Goal: Task Accomplishment & Management: Manage account settings

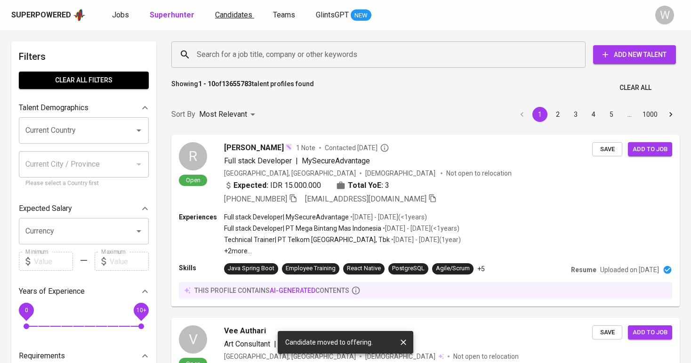
click at [229, 16] on span "Candidates" at bounding box center [233, 14] width 37 height 9
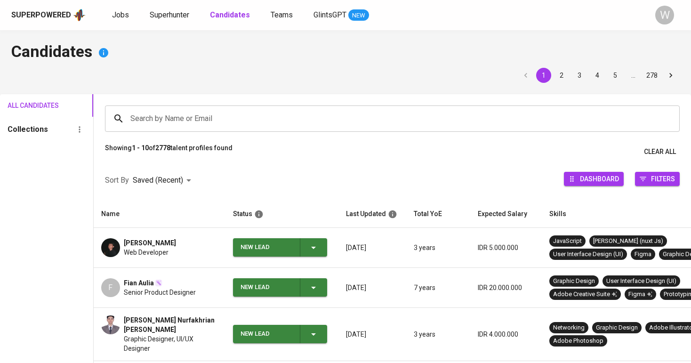
click at [167, 248] on span "Web Developer" at bounding box center [146, 252] width 45 height 9
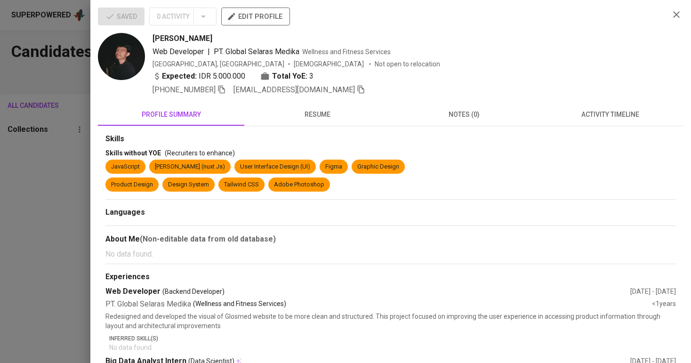
click at [92, 147] on div "Saved 0 Activity edit profile [PERSON_NAME] Web Developer | PT. Global Selaras …" at bounding box center [390, 181] width 600 height 363
click at [91, 163] on div "Saved 0 Activity edit profile [PERSON_NAME] Web Developer | PT. Global Selaras …" at bounding box center [390, 181] width 600 height 363
click at [78, 158] on div at bounding box center [345, 181] width 691 height 363
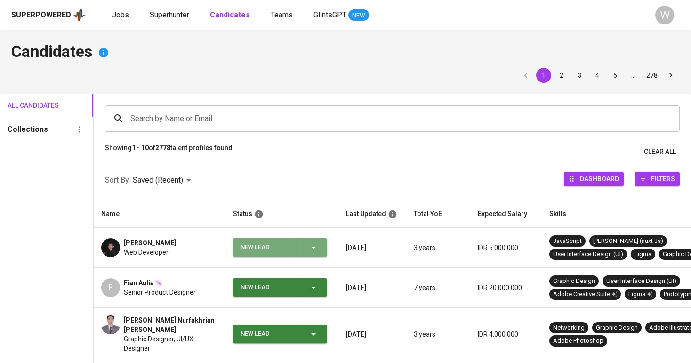
click at [327, 252] on button "New Lead" at bounding box center [280, 247] width 94 height 18
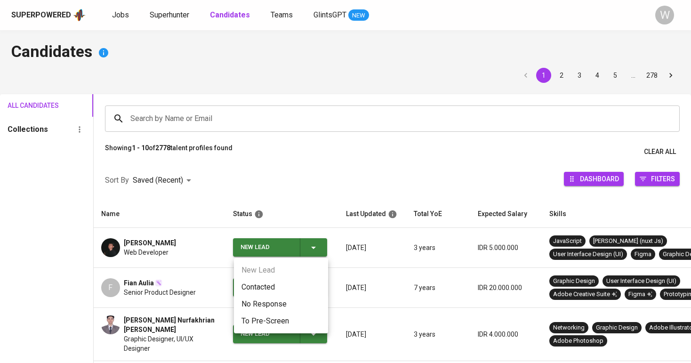
click at [299, 279] on li "Contacted" at bounding box center [281, 287] width 94 height 17
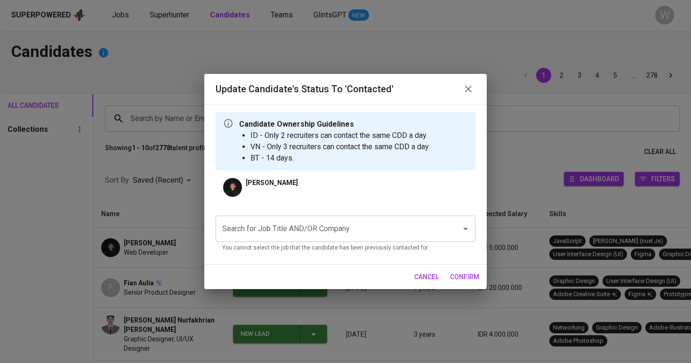
click at [312, 225] on input "Search for Job Title AND/OR Company" at bounding box center [332, 229] width 225 height 18
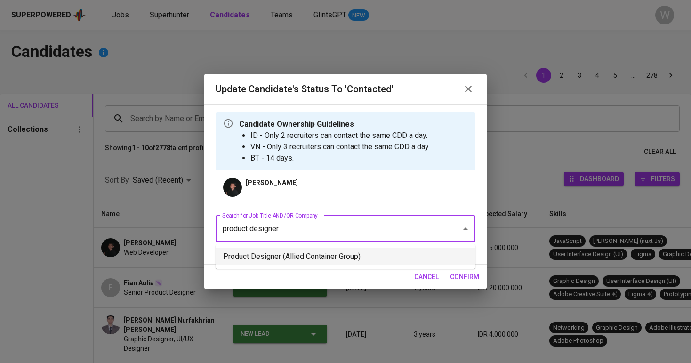
click at [312, 259] on li "Product Designer (Allied Container Group)" at bounding box center [346, 256] width 260 height 17
type input "product designer"
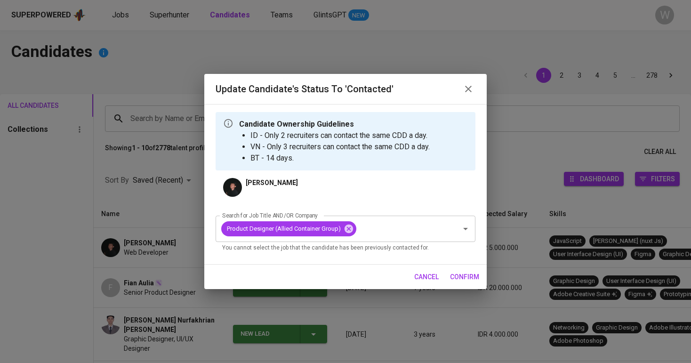
click at [459, 272] on span "confirm" at bounding box center [464, 277] width 29 height 12
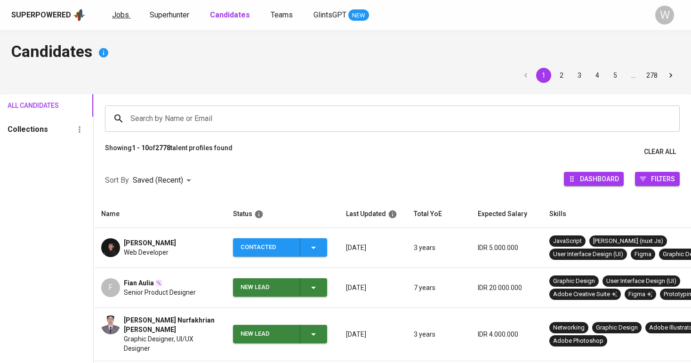
click at [122, 14] on span "Jobs" at bounding box center [120, 14] width 17 height 9
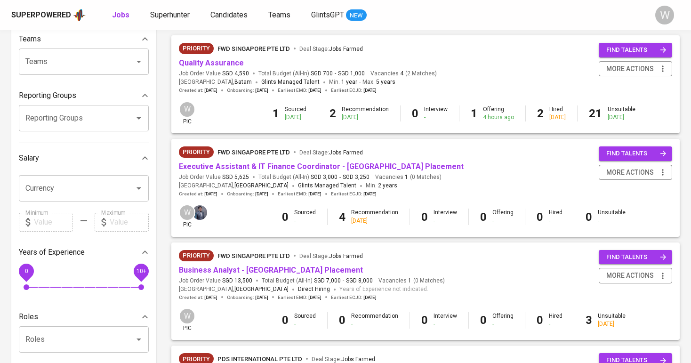
scroll to position [34, 0]
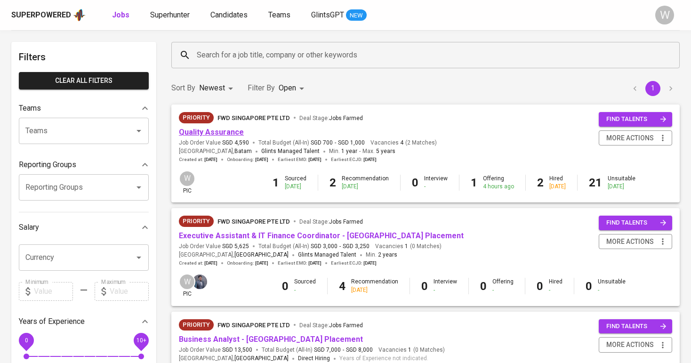
click at [219, 134] on link "Quality Assurance" at bounding box center [211, 132] width 65 height 9
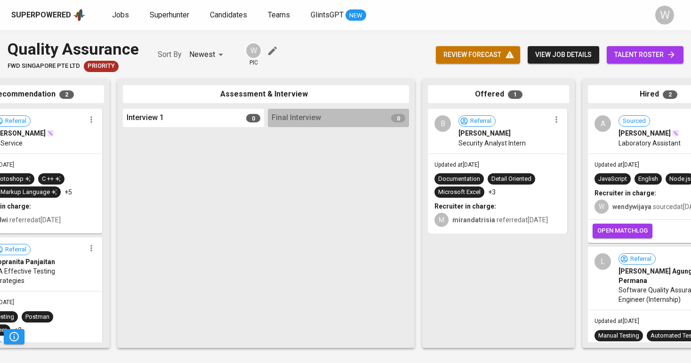
scroll to position [0, 250]
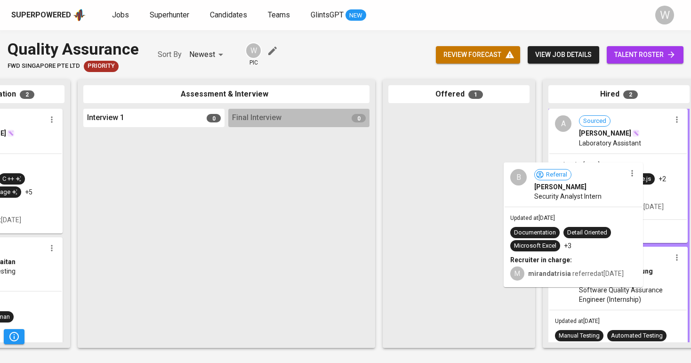
drag, startPoint x: 494, startPoint y: 155, endPoint x: 613, endPoint y: 210, distance: 131.2
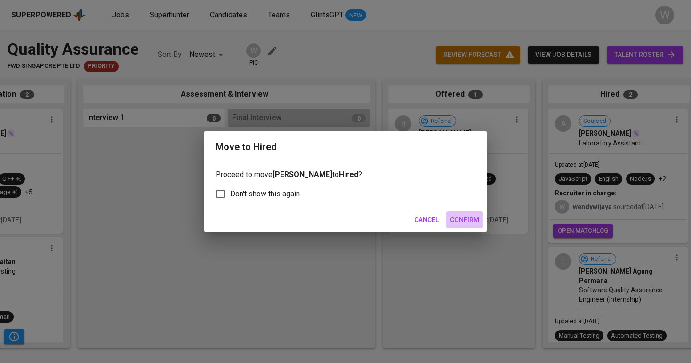
click at [458, 223] on span "Confirm" at bounding box center [464, 220] width 29 height 12
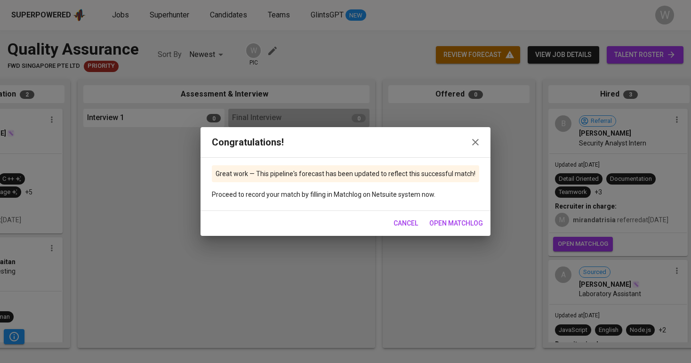
click at [477, 144] on icon "button" at bounding box center [475, 141] width 11 height 11
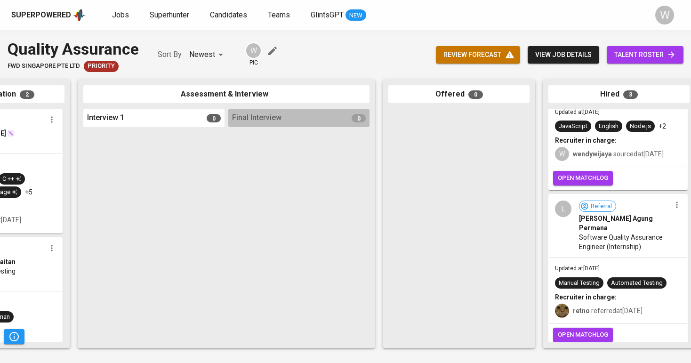
scroll to position [0, 0]
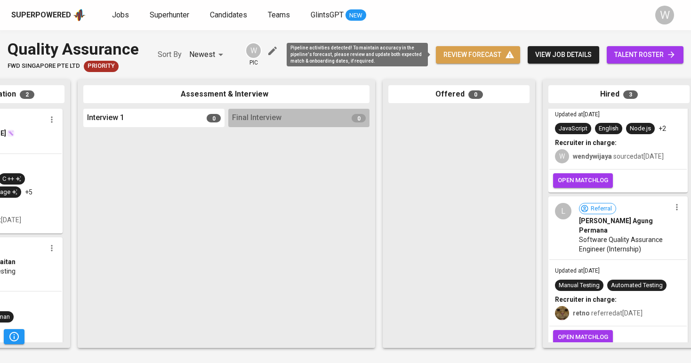
click at [486, 60] on span "review forecast" at bounding box center [477, 55] width 69 height 12
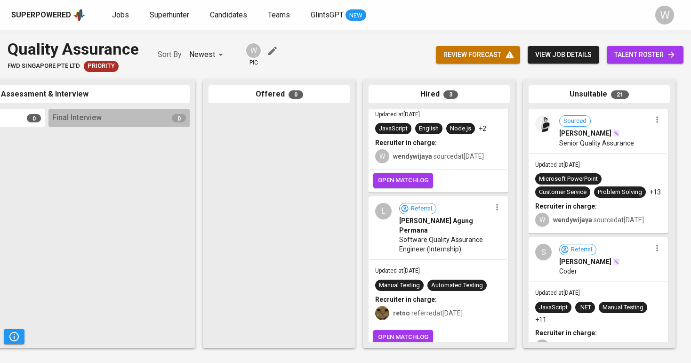
scroll to position [0, 430]
